Goal: Task Accomplishment & Management: Complete application form

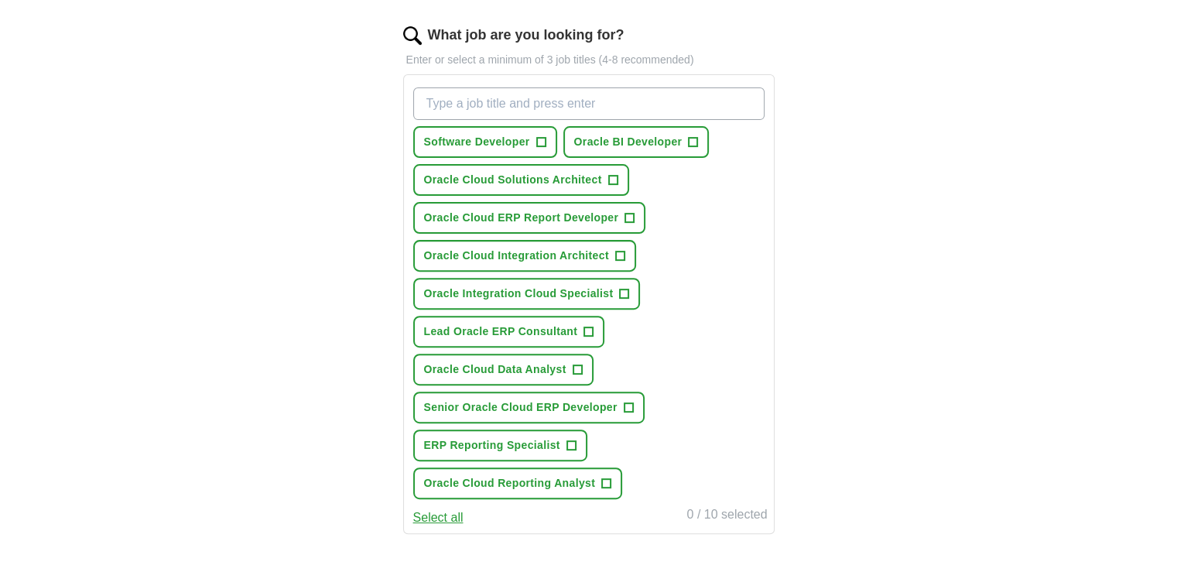
scroll to position [500, 0]
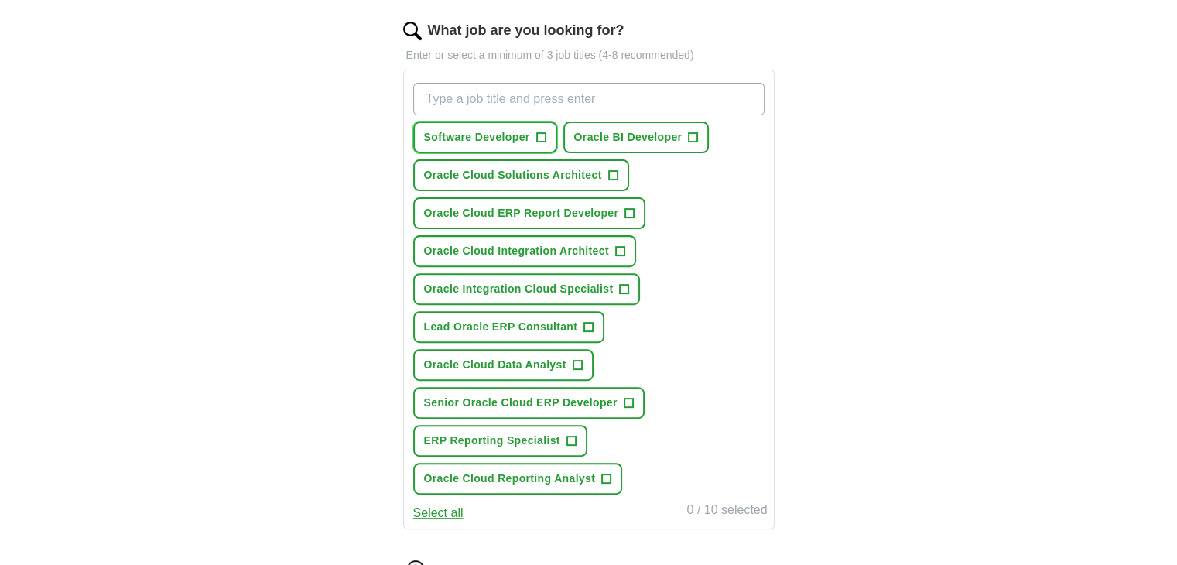
click at [541, 140] on span "+" at bounding box center [540, 138] width 9 height 12
click at [692, 133] on span "+" at bounding box center [693, 138] width 9 height 12
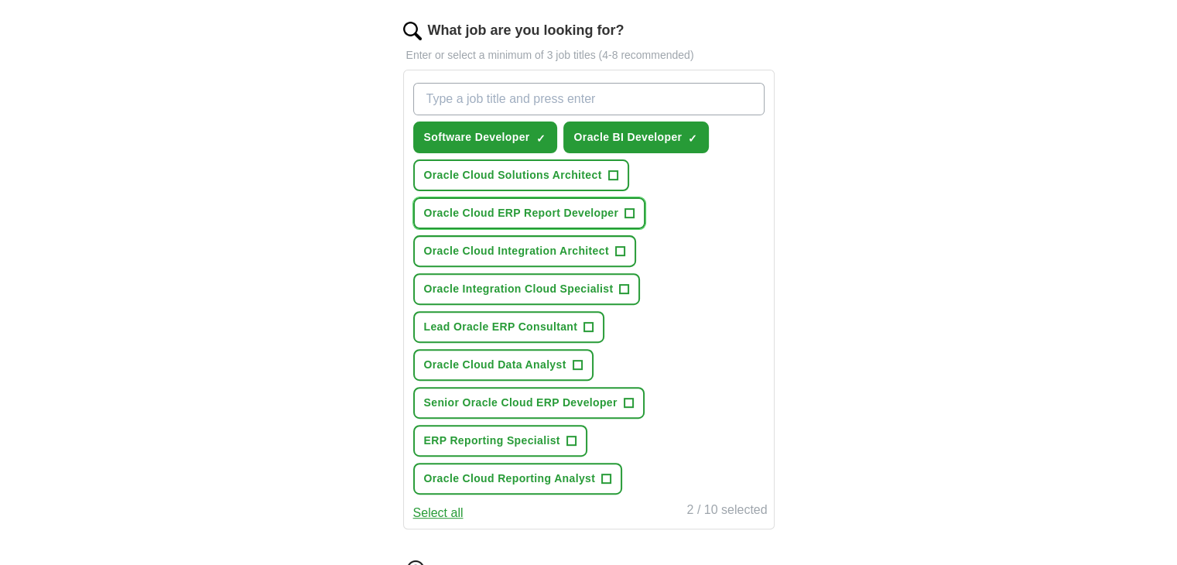
click at [628, 211] on span "+" at bounding box center [629, 213] width 9 height 12
click at [621, 245] on span "+" at bounding box center [619, 251] width 9 height 12
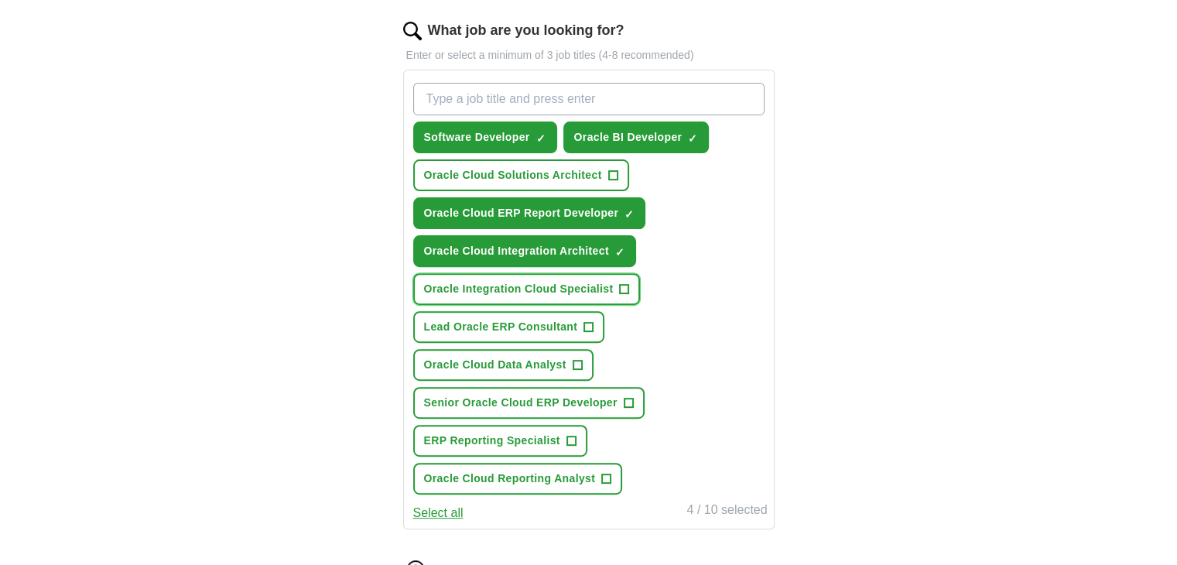
click at [616, 285] on button "Oracle Integration Cloud Specialist +" at bounding box center [527, 289] width 228 height 32
click at [554, 326] on span "Lead Oracle ERP Consultant" at bounding box center [501, 327] width 154 height 16
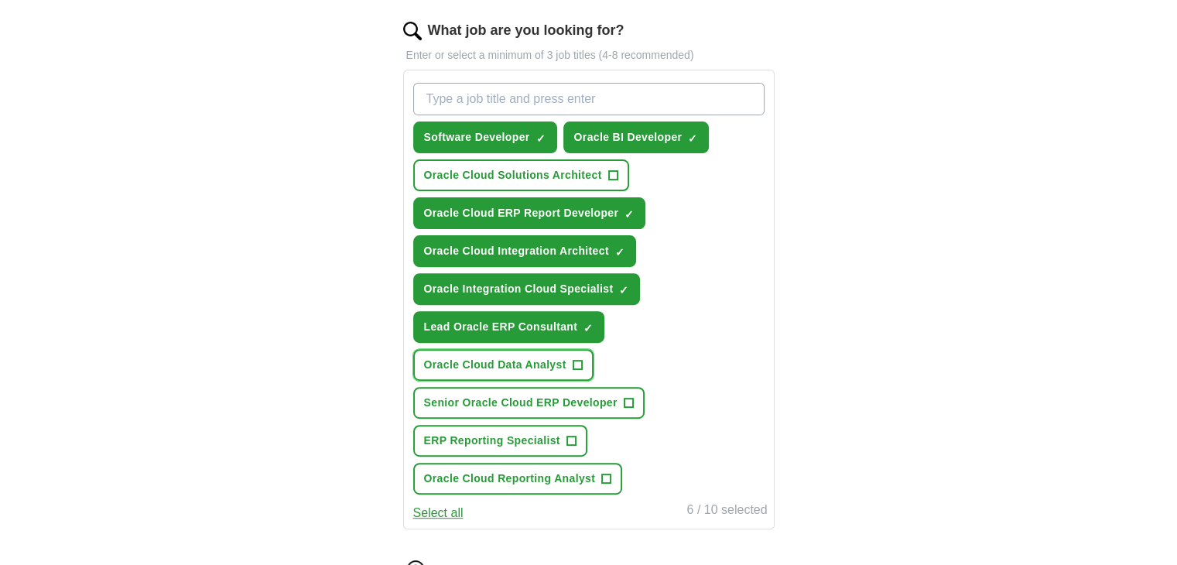
click at [574, 361] on span "+" at bounding box center [577, 365] width 9 height 12
click at [621, 388] on button "Senior Oracle Cloud ERP Developer +" at bounding box center [528, 403] width 231 height 32
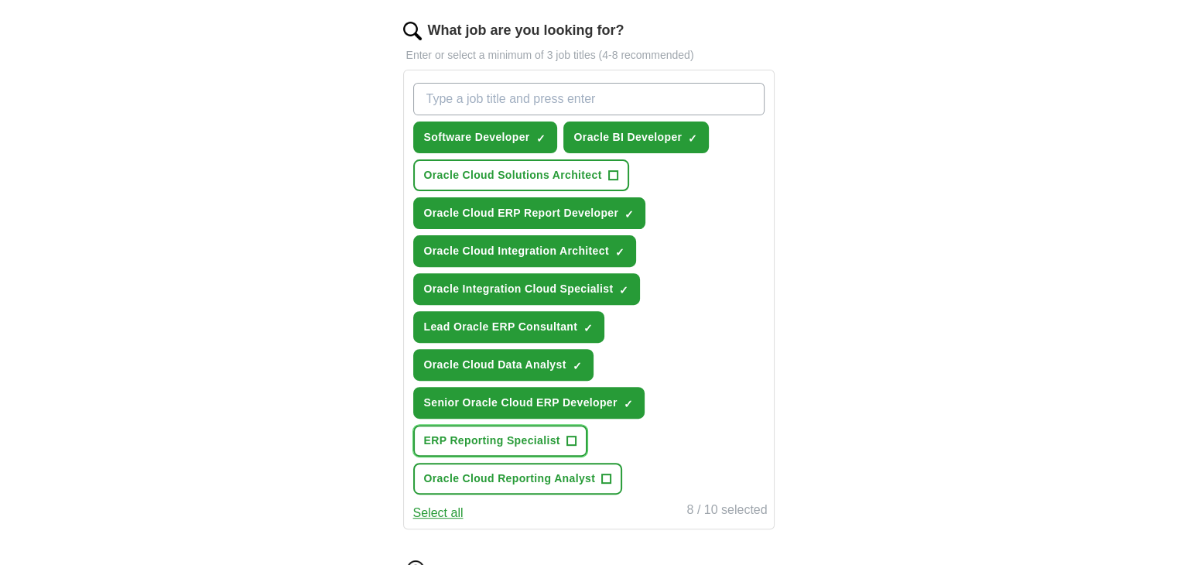
click at [564, 437] on button "ERP Reporting Specialist +" at bounding box center [500, 441] width 174 height 32
click at [594, 471] on span "Oracle Cloud Reporting Analyst" at bounding box center [510, 479] width 172 height 16
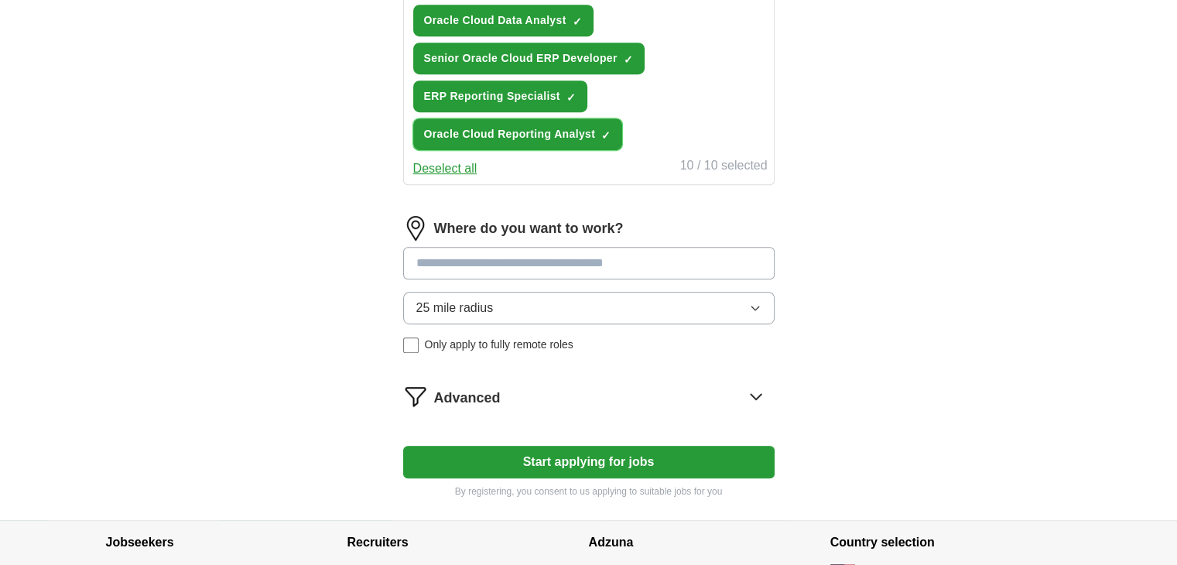
scroll to position [844, 0]
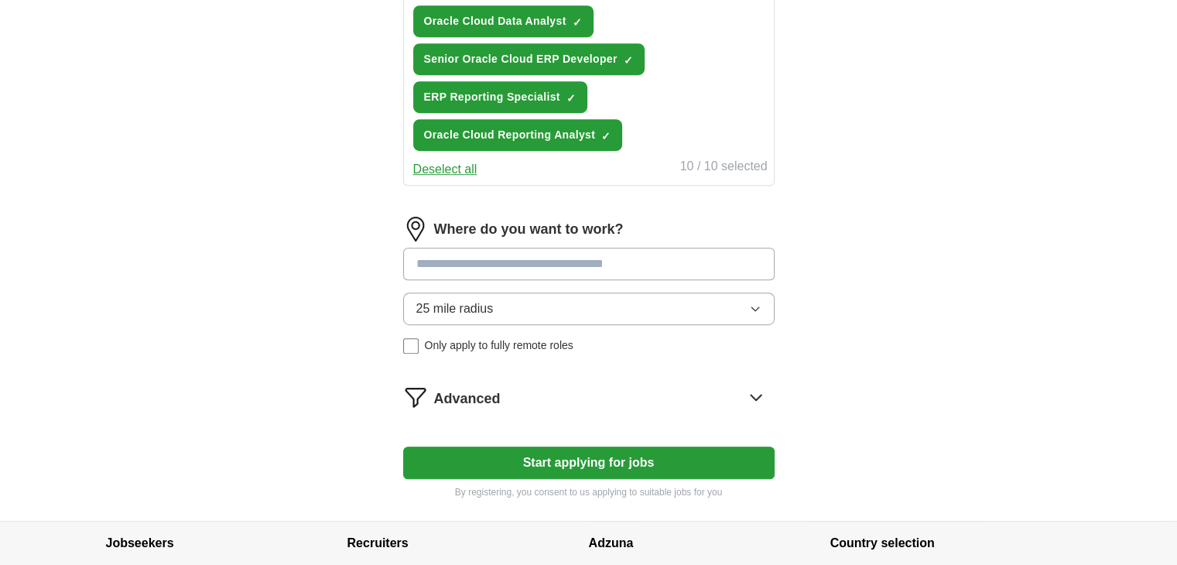
click at [666, 447] on button "Start applying for jobs" at bounding box center [589, 463] width 372 height 33
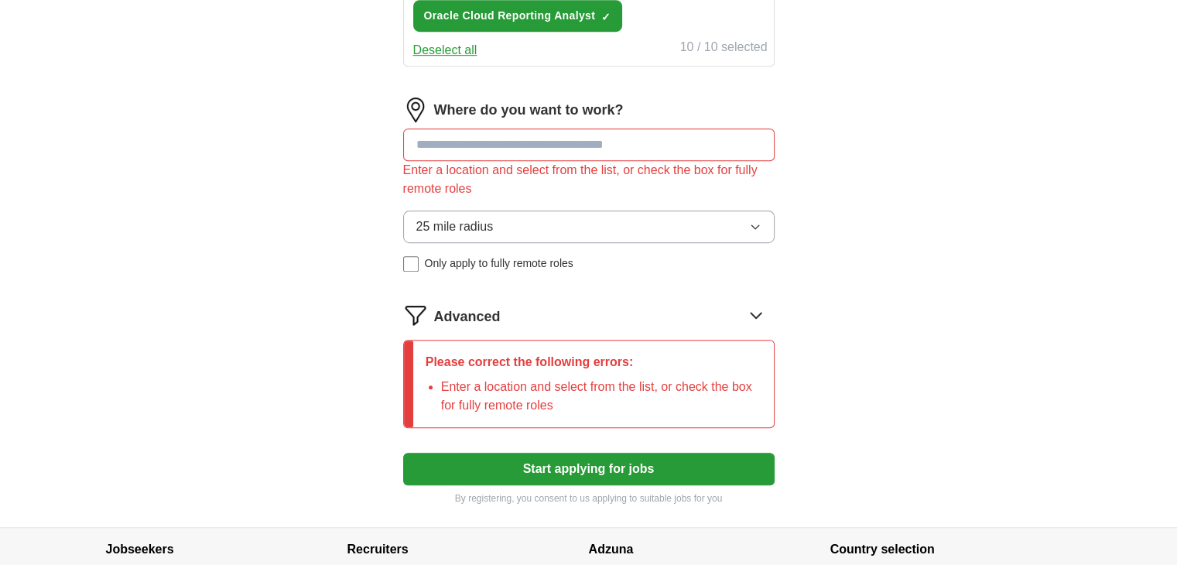
scroll to position [965, 0]
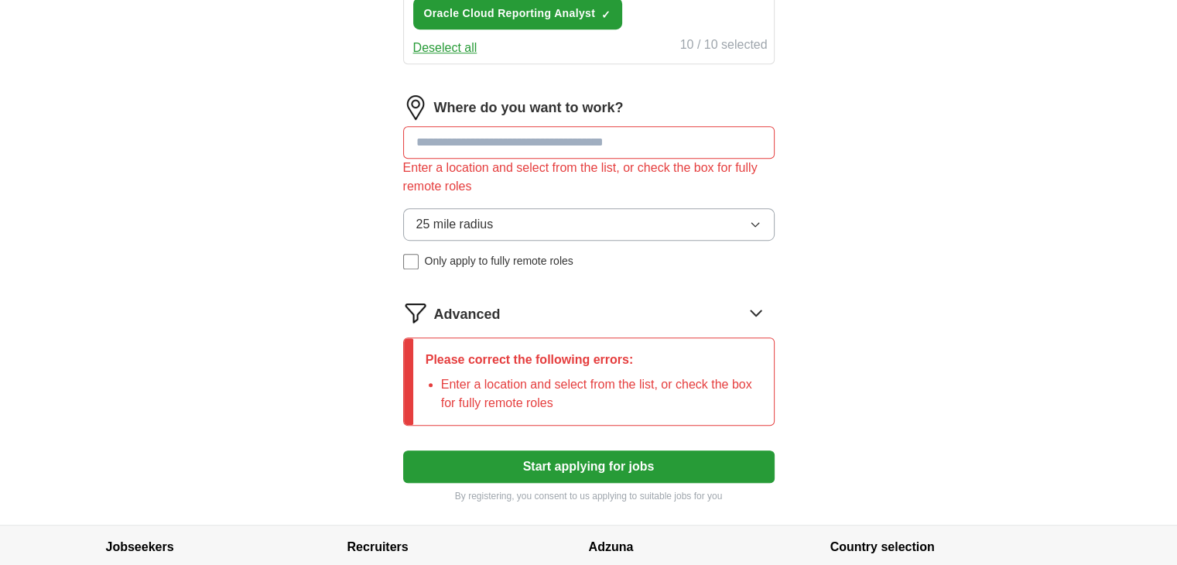
click at [619, 130] on input at bounding box center [589, 142] width 372 height 33
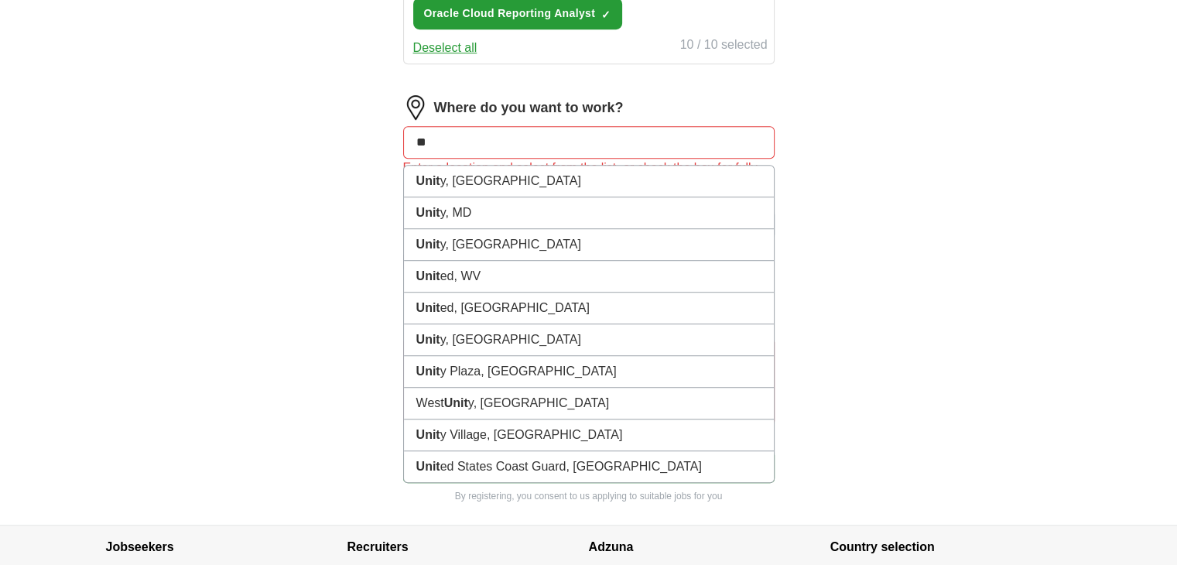
type input "*"
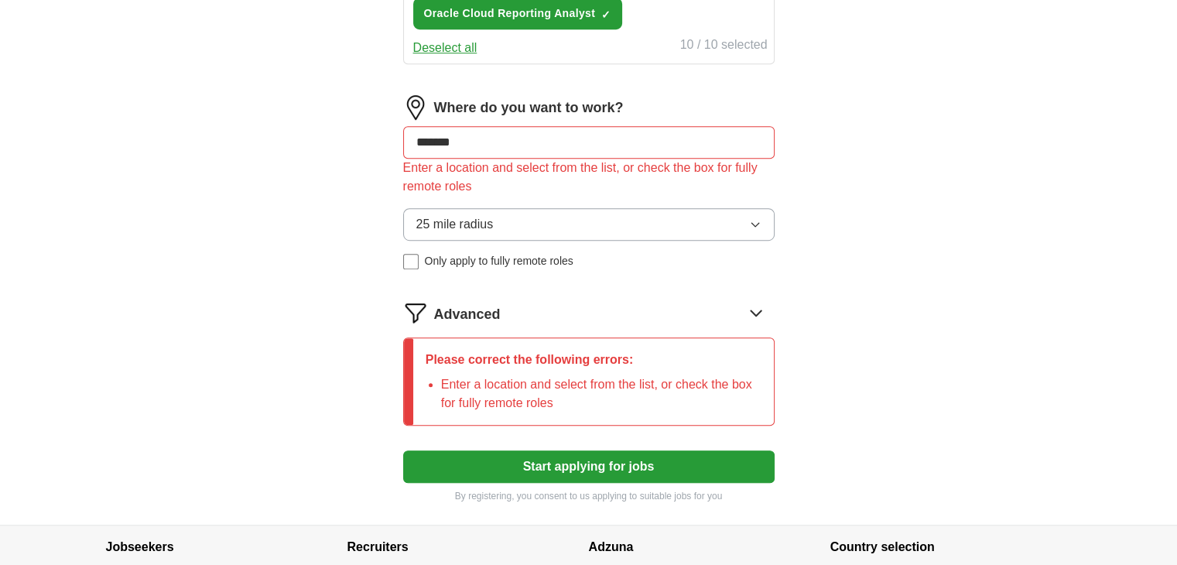
type input "********"
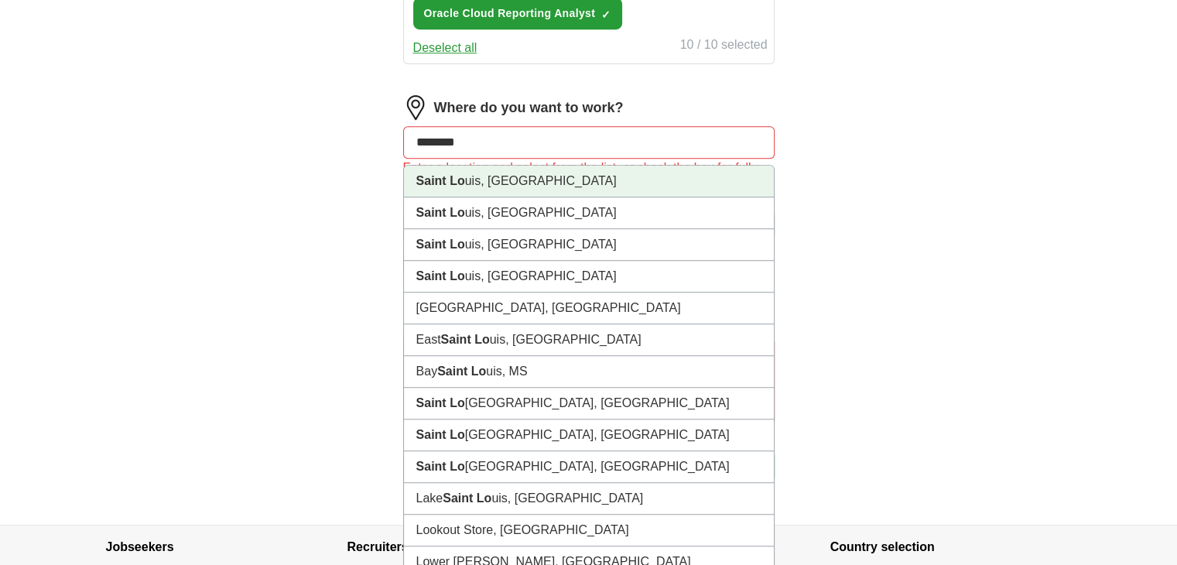
click at [584, 166] on li "Saint Lo uis, [GEOGRAPHIC_DATA]" at bounding box center [589, 182] width 370 height 32
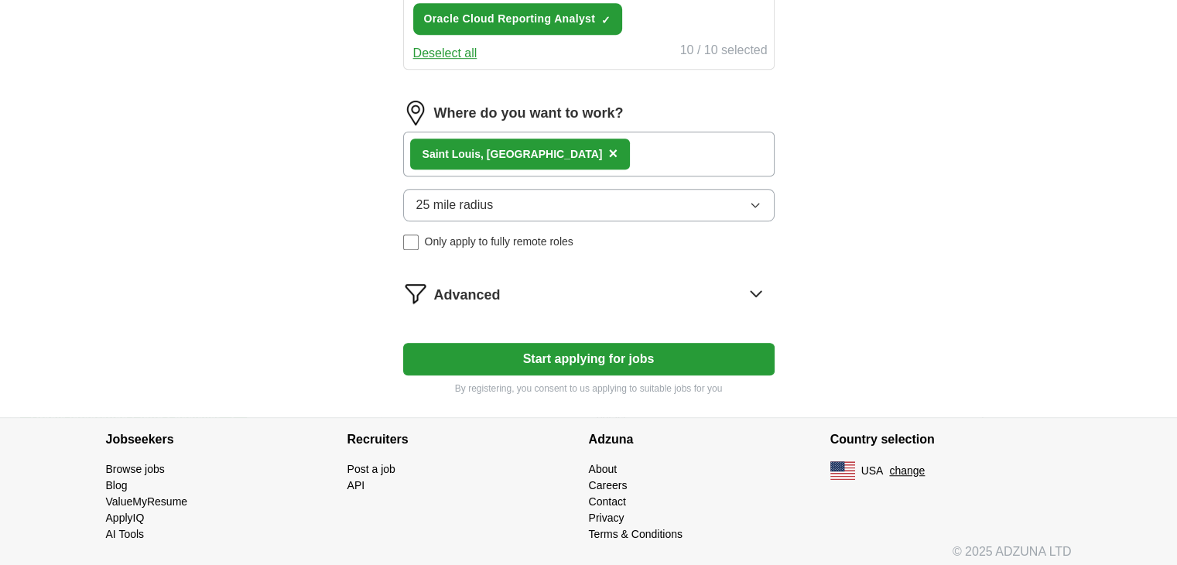
click at [715, 193] on button "25 mile radius" at bounding box center [589, 205] width 372 height 33
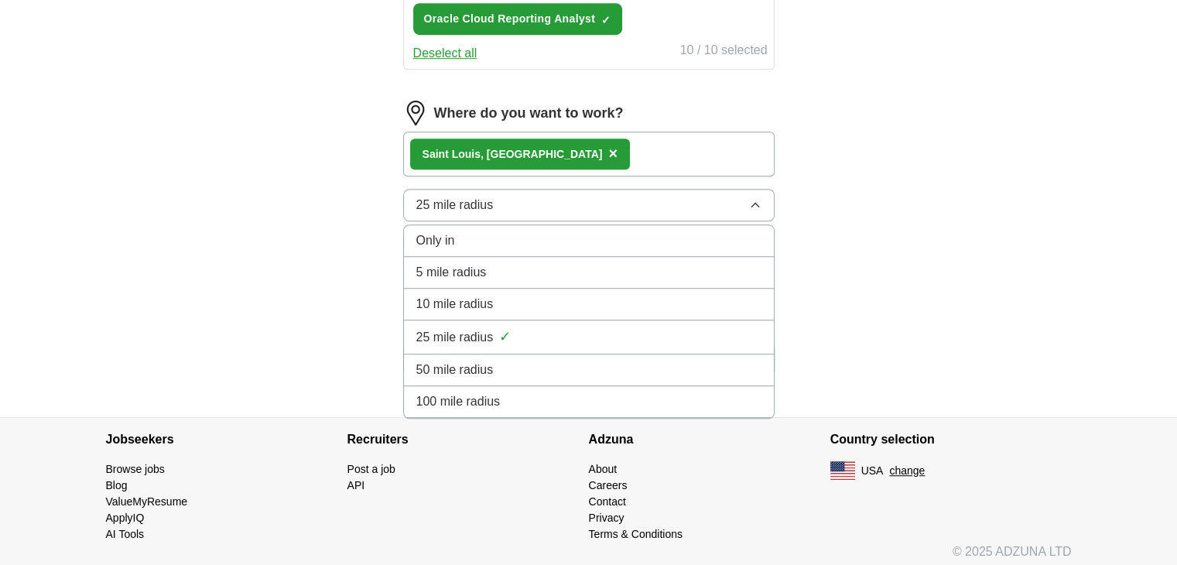
click at [581, 392] on div "100 mile radius" at bounding box center [588, 401] width 345 height 19
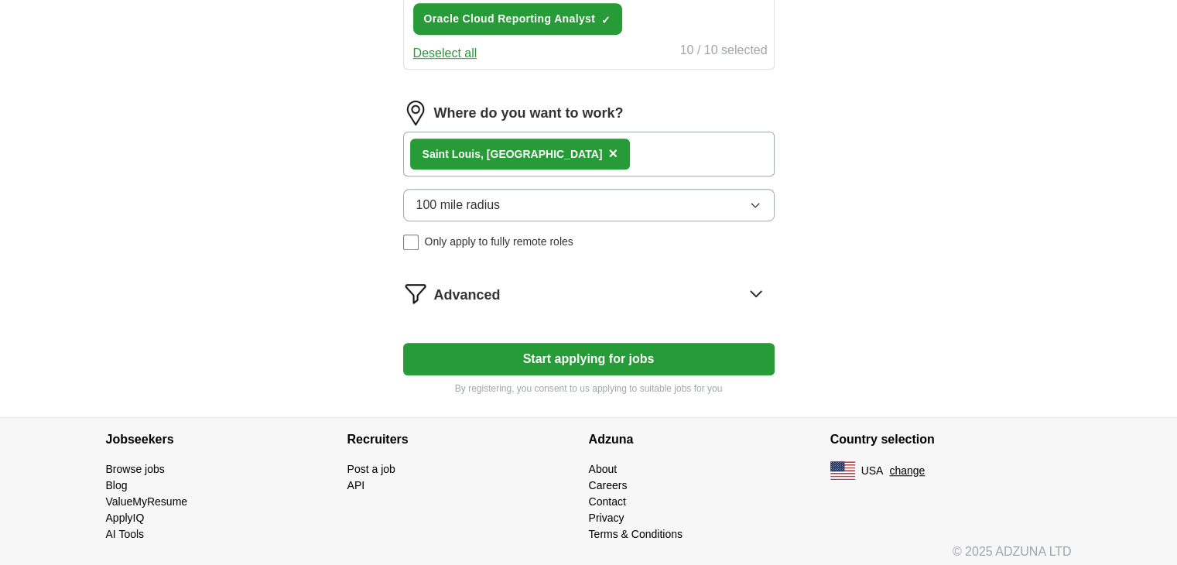
click at [619, 146] on div "Saint Lo uis, [GEOGRAPHIC_DATA] ×" at bounding box center [589, 154] width 372 height 45
click at [585, 344] on button "Start applying for jobs" at bounding box center [589, 359] width 372 height 33
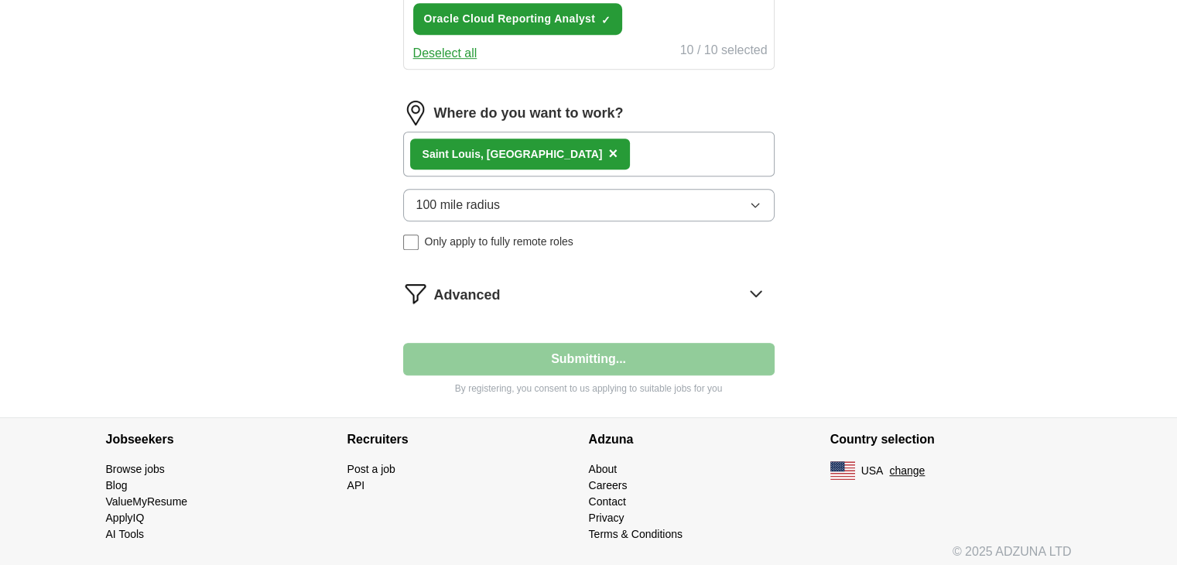
select select "**"
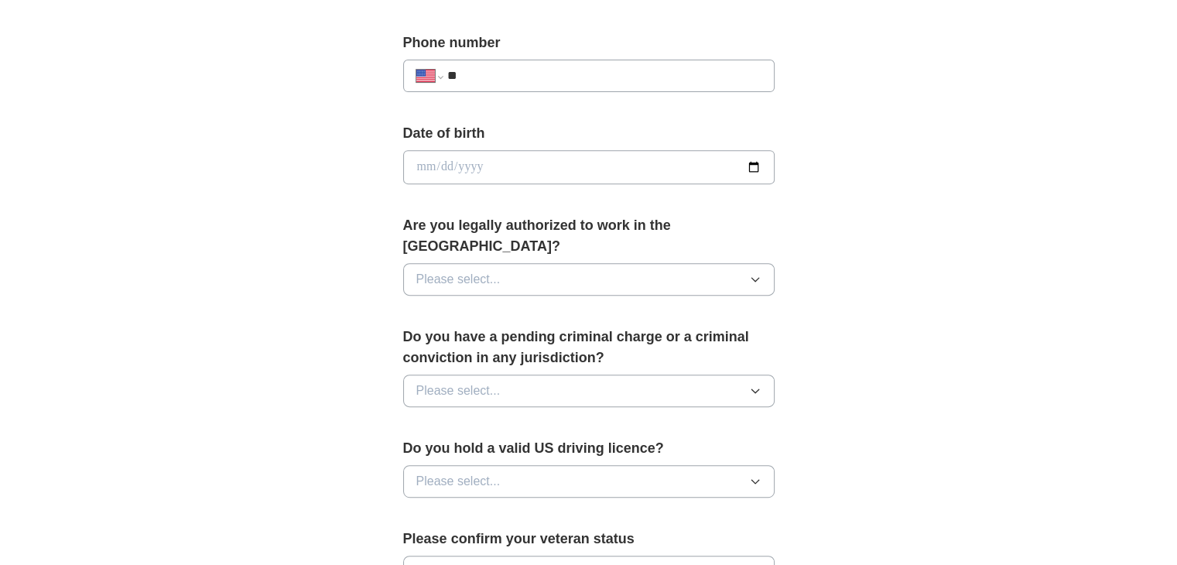
scroll to position [1023, 0]
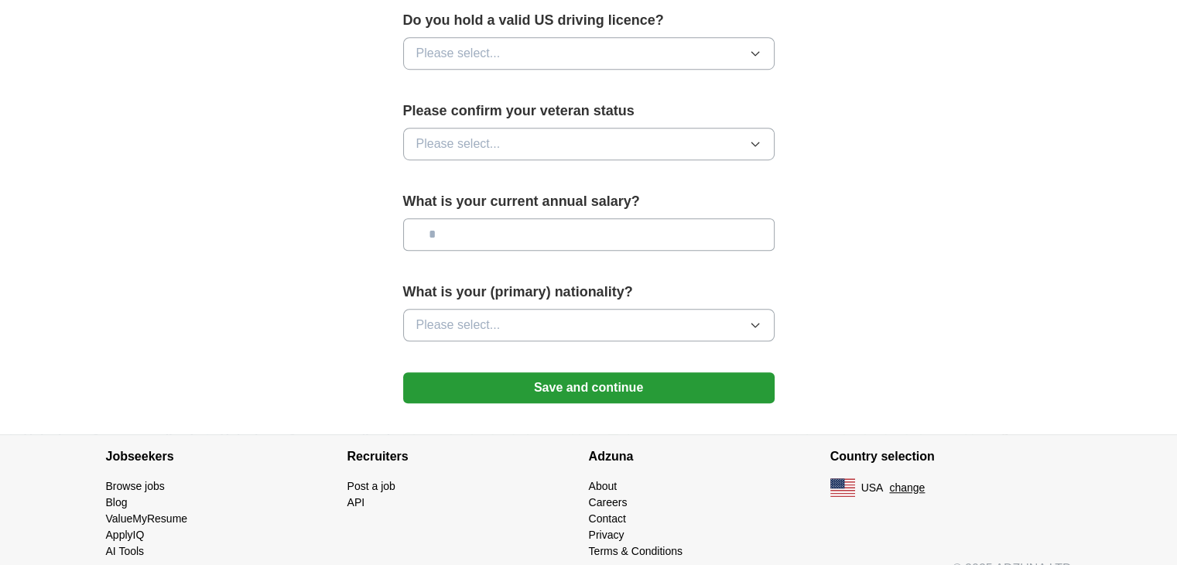
click at [629, 372] on button "Save and continue" at bounding box center [589, 387] width 372 height 31
